Goal: Find specific page/section: Find specific page/section

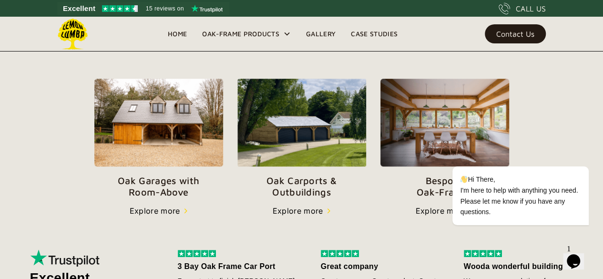
scroll to position [359, 0]
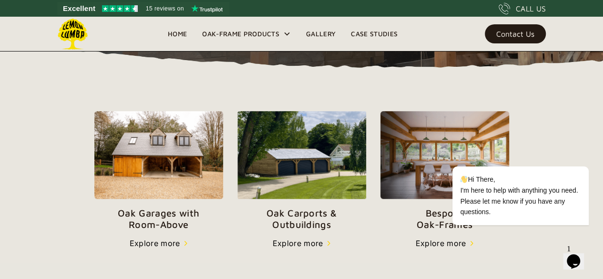
drag, startPoint x: 608, startPoint y: 13, endPoint x: 606, endPoint y: 31, distance: 18.2
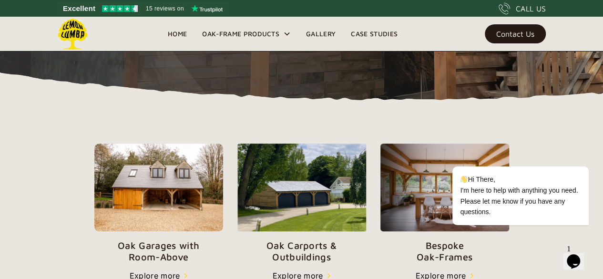
click at [130, 191] on img at bounding box center [158, 187] width 129 height 88
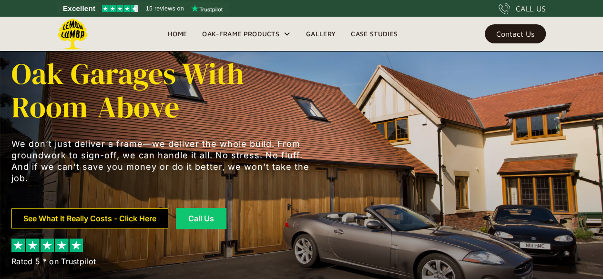
click at [107, 211] on link "See What It Really Costs - Click Here" at bounding box center [89, 218] width 157 height 20
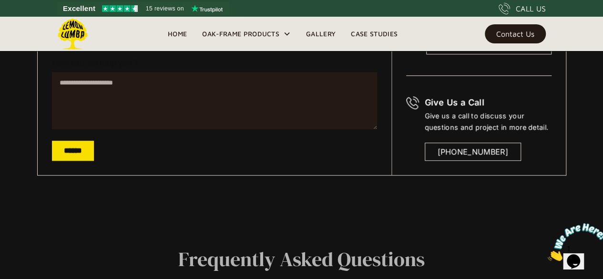
scroll to position [301, 0]
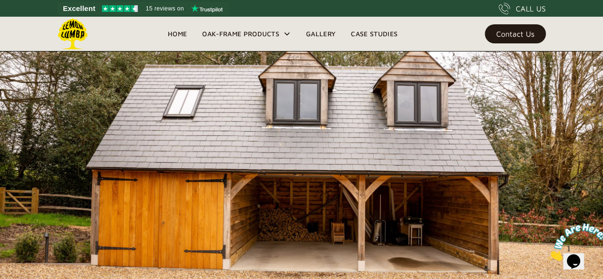
scroll to position [5274, 0]
